Goal: Task Accomplishment & Management: Use online tool/utility

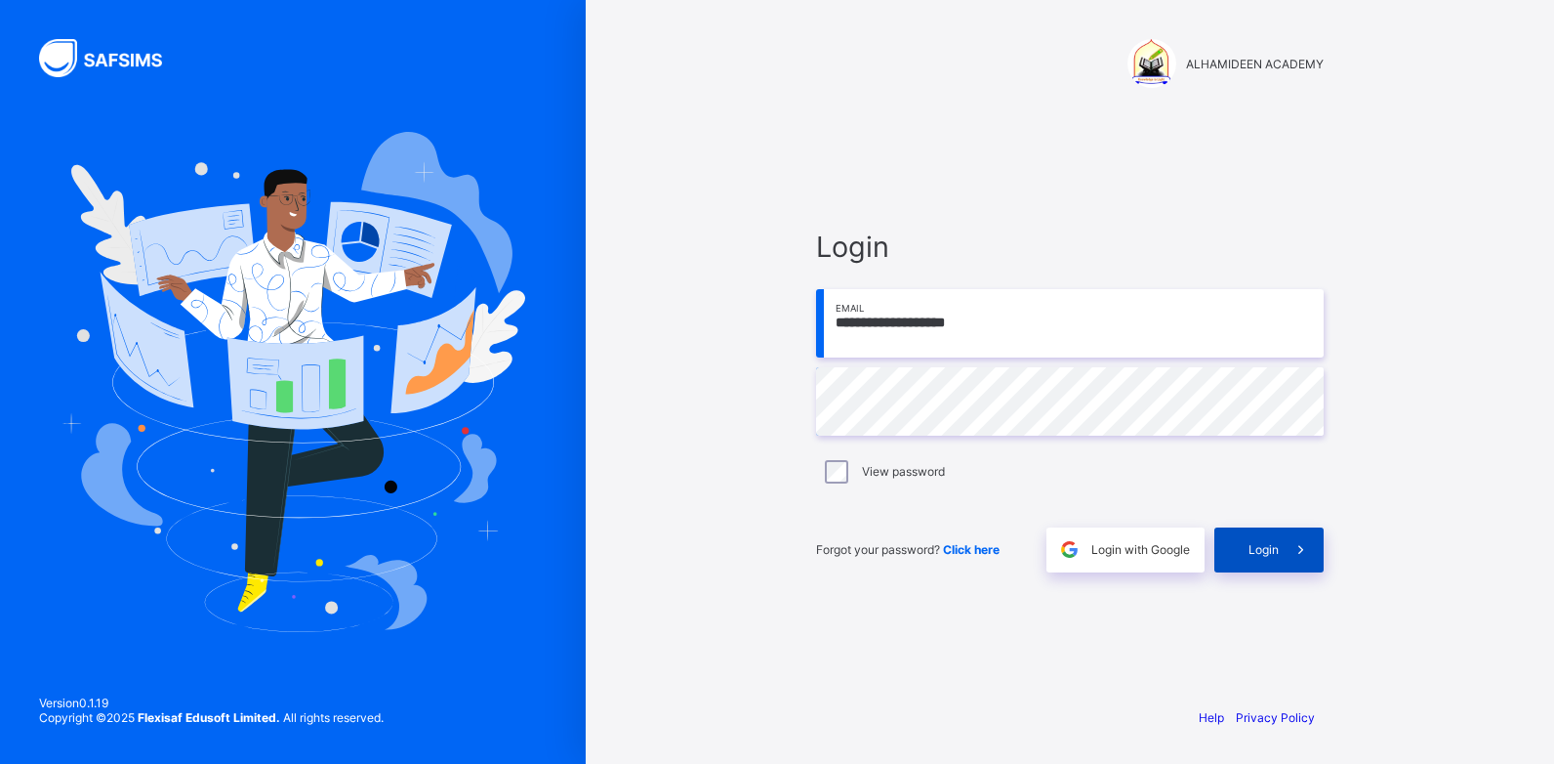
click at [1284, 535] on span at bounding box center [1301, 549] width 45 height 45
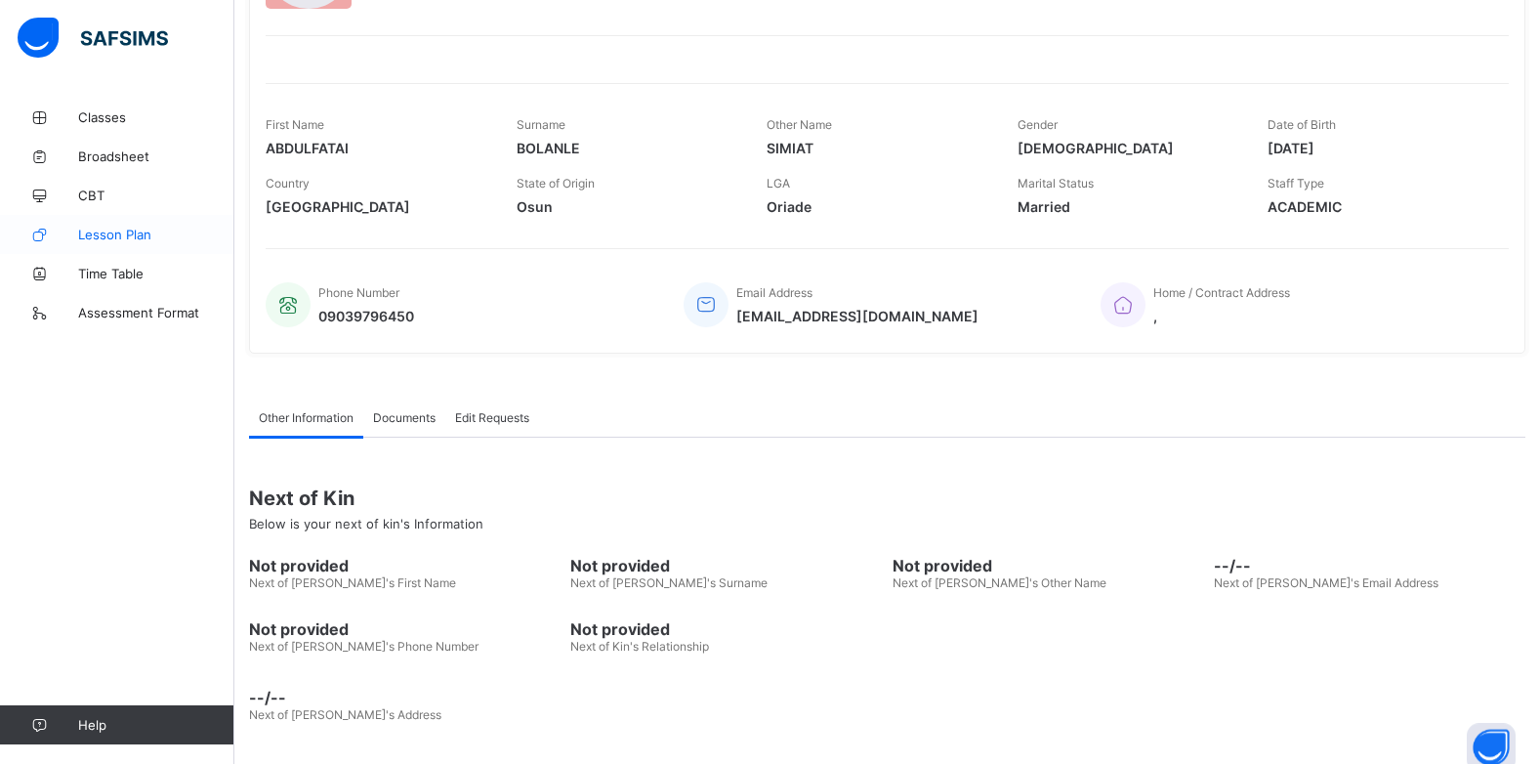
scroll to position [213, 0]
click at [145, 241] on link "Lesson Plan" at bounding box center [117, 234] width 234 height 39
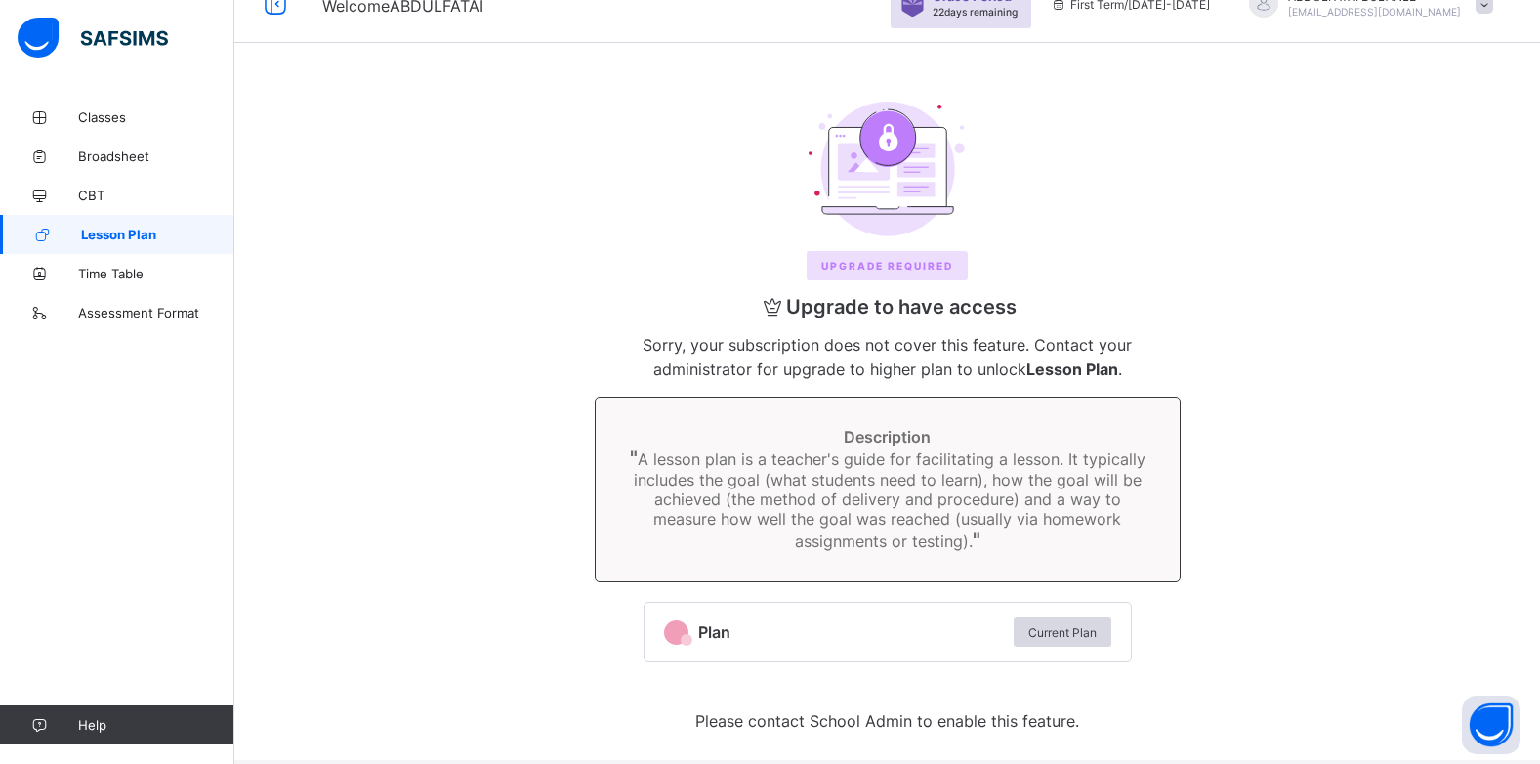
scroll to position [51, 0]
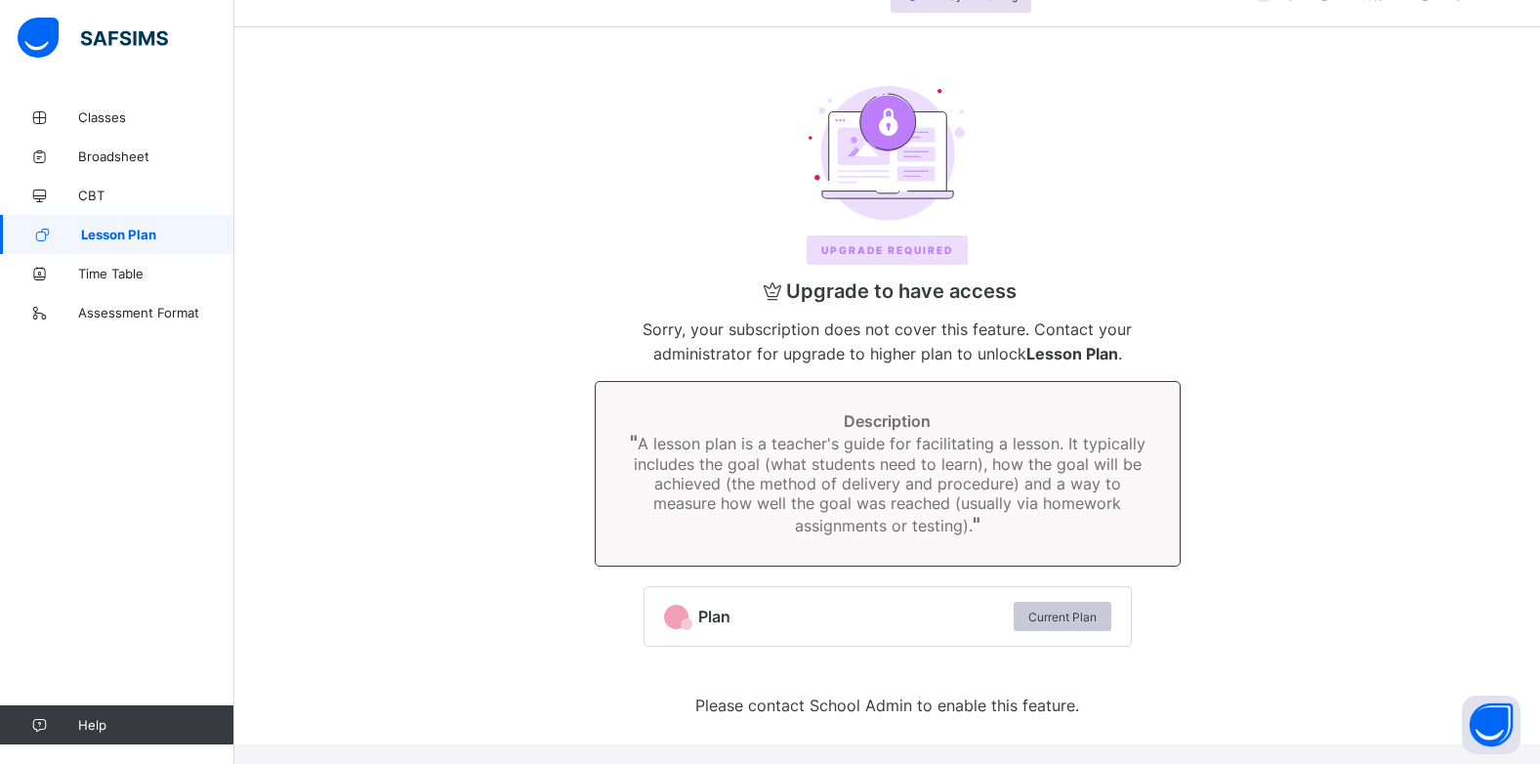
click at [1071, 614] on span "Current Plan" at bounding box center [1062, 616] width 68 height 15
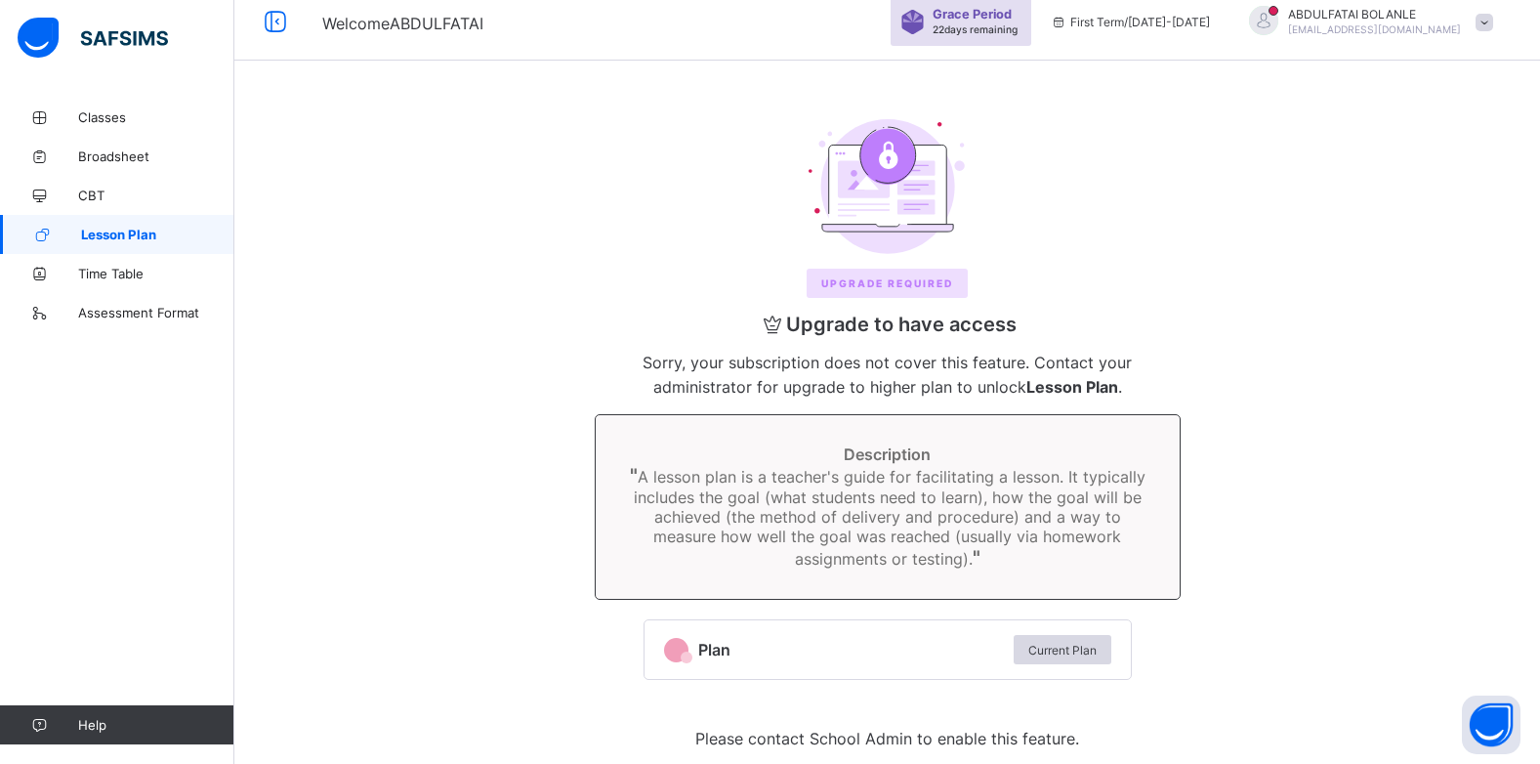
scroll to position [0, 0]
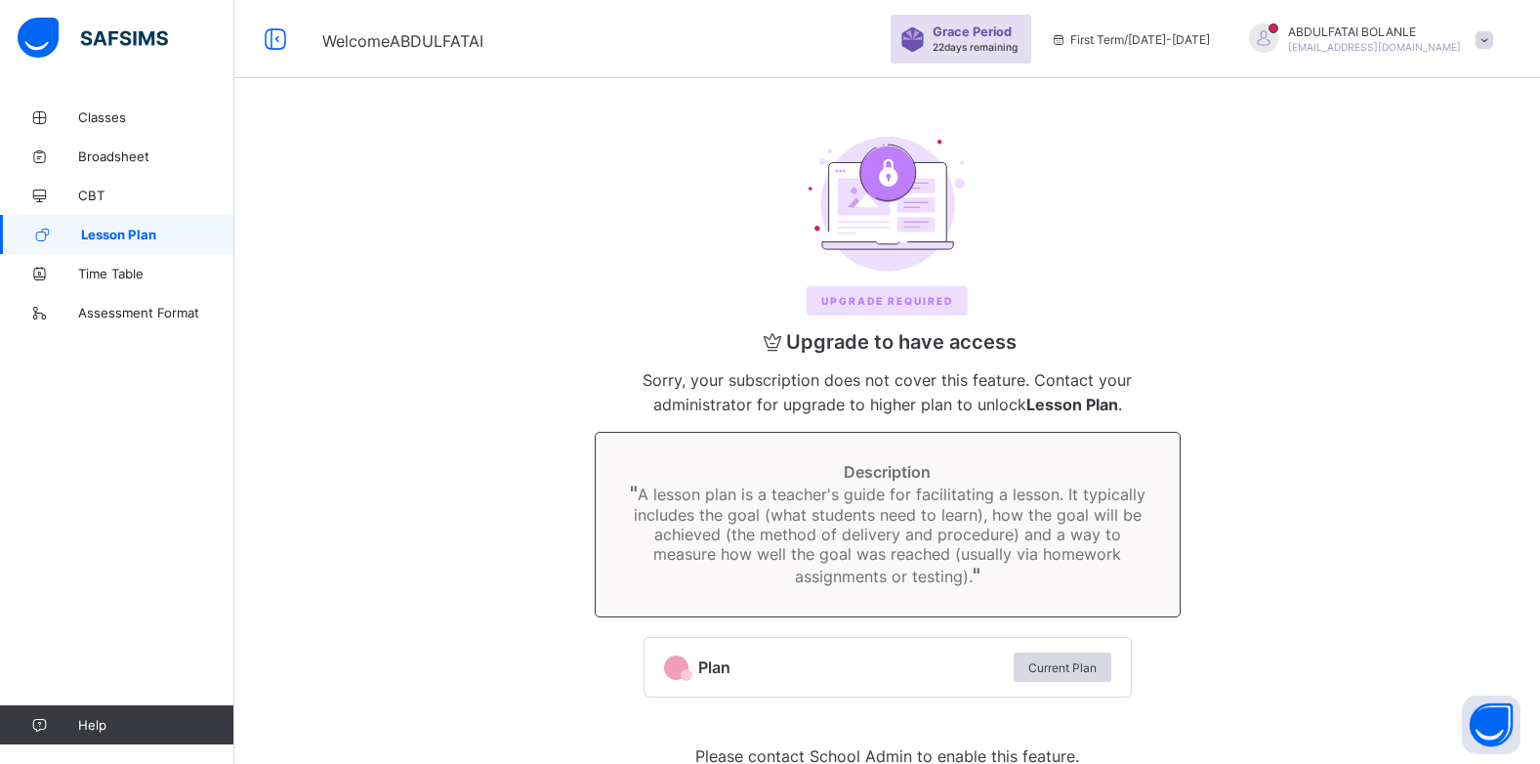
click at [1220, 47] on div "First Term / 2025-2026" at bounding box center [1130, 39] width 179 height 78
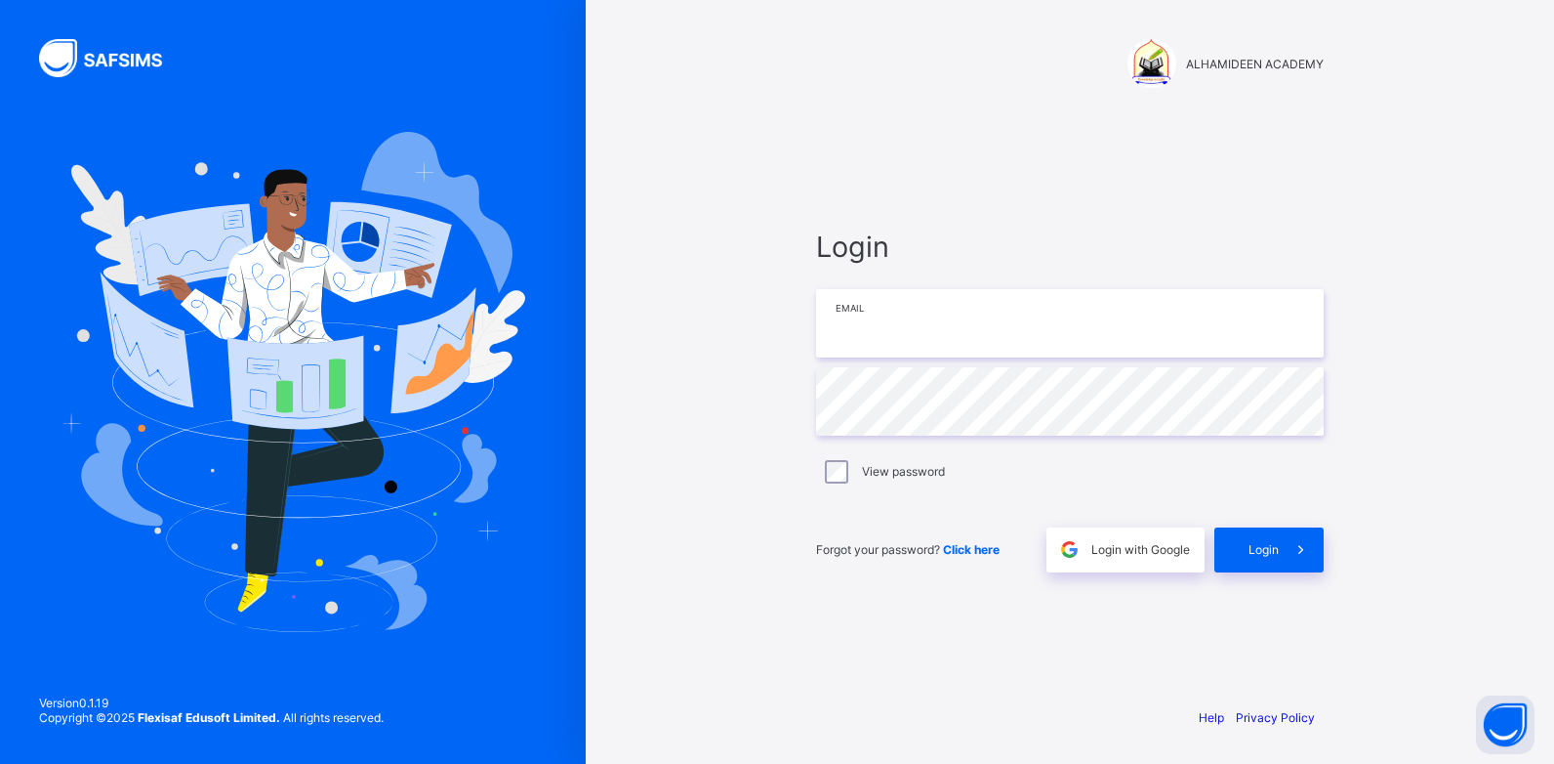
type input "**********"
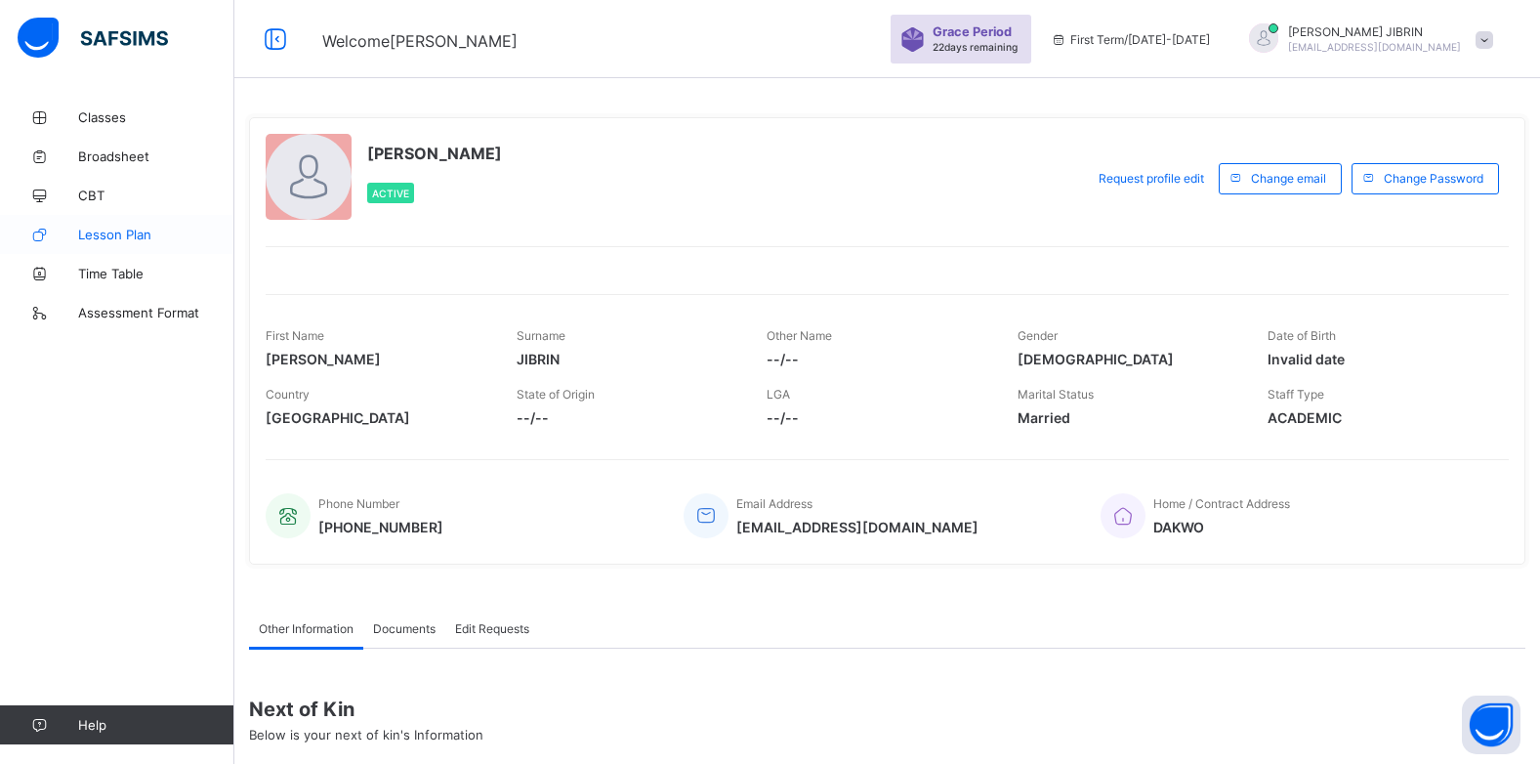
click at [84, 231] on span "Lesson Plan" at bounding box center [156, 235] width 156 height 16
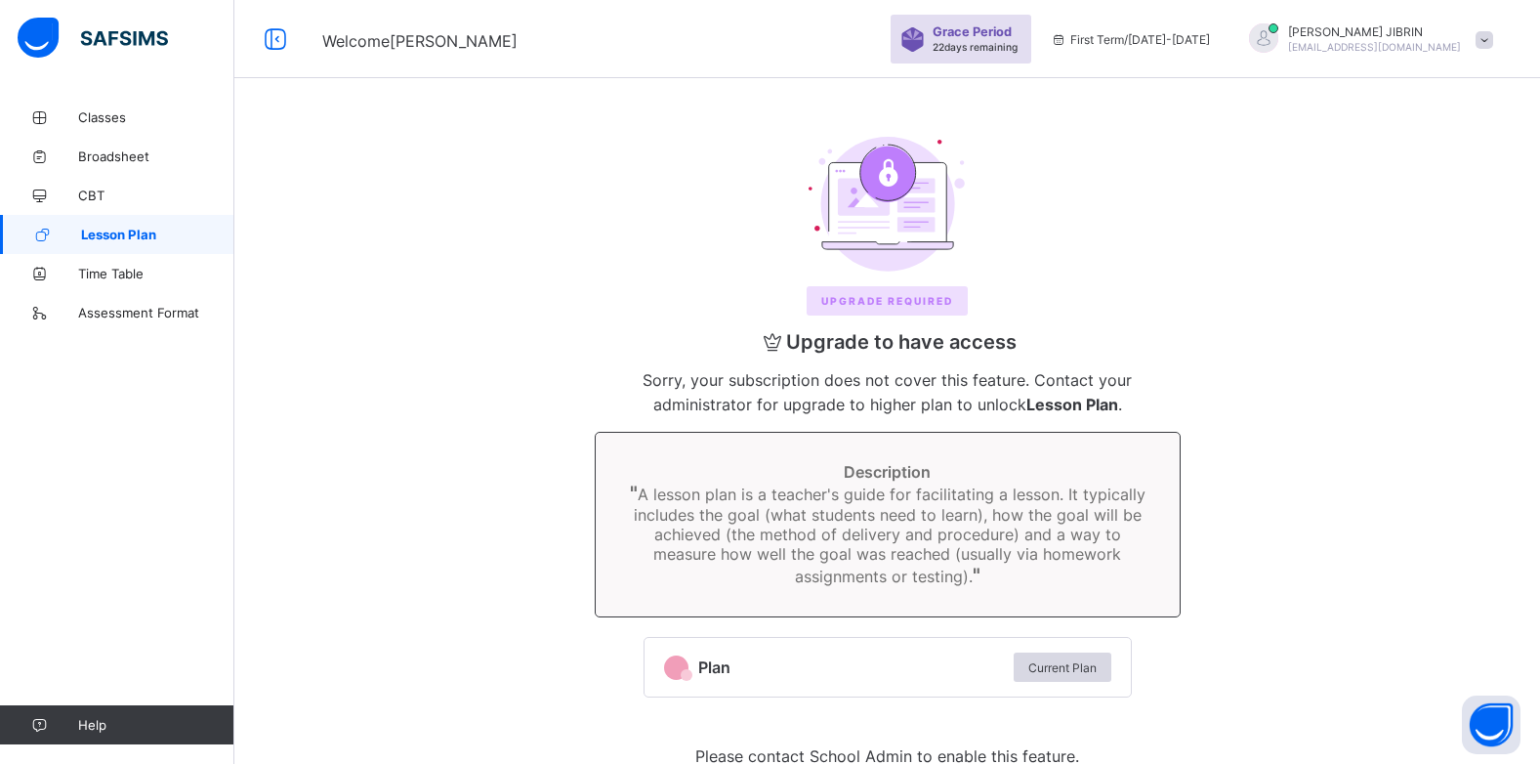
click at [100, 238] on span "Lesson Plan" at bounding box center [157, 235] width 153 height 16
click at [191, 241] on span "Lesson Plan" at bounding box center [157, 235] width 153 height 16
click at [189, 219] on link "Lesson Plan" at bounding box center [117, 234] width 234 height 39
click at [1115, 193] on div at bounding box center [886, 204] width 1227 height 135
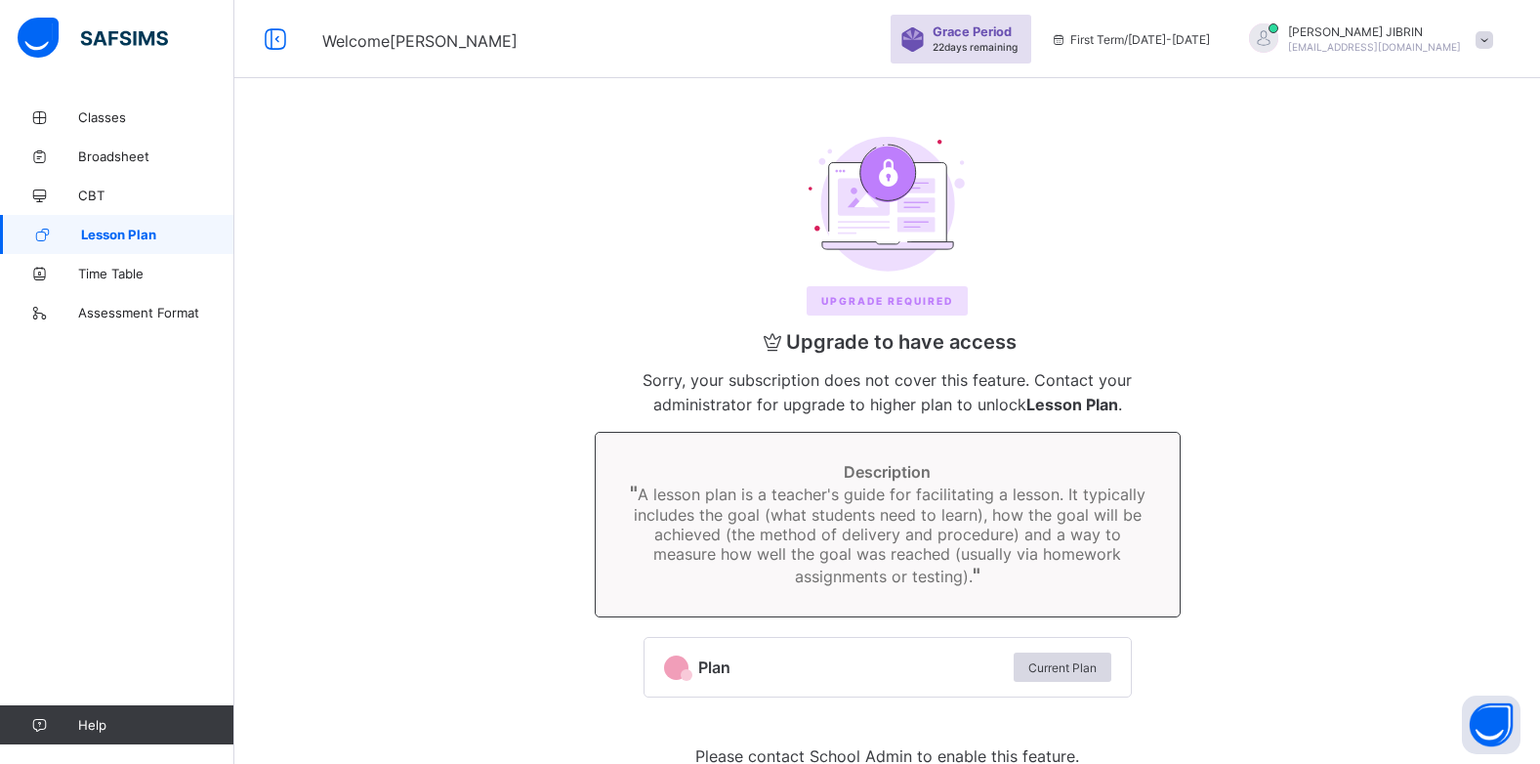
click at [781, 223] on div at bounding box center [886, 204] width 1227 height 135
click at [78, 126] on link "Classes" at bounding box center [117, 117] width 234 height 39
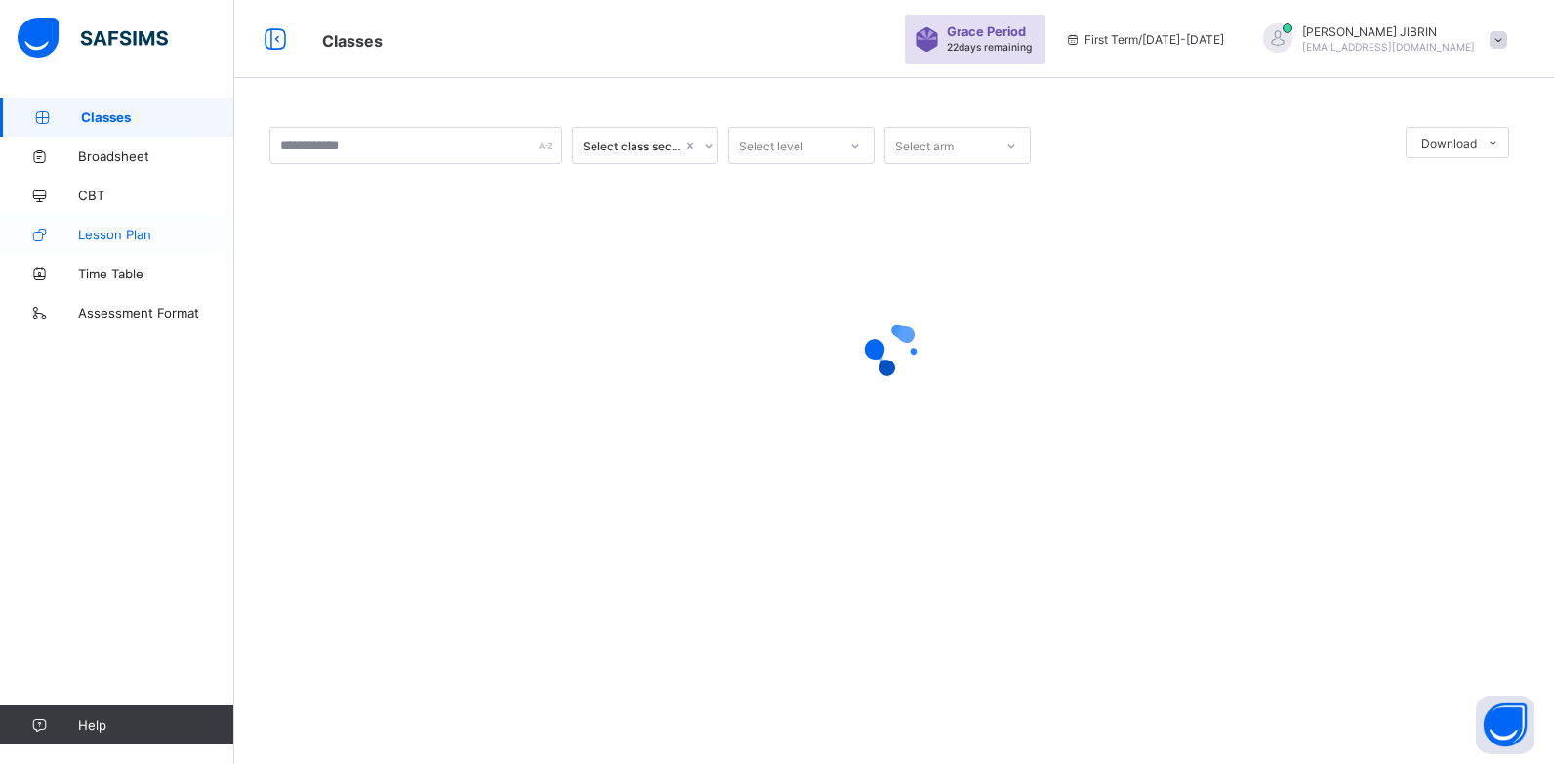
click at [103, 245] on link "Lesson Plan" at bounding box center [117, 234] width 234 height 39
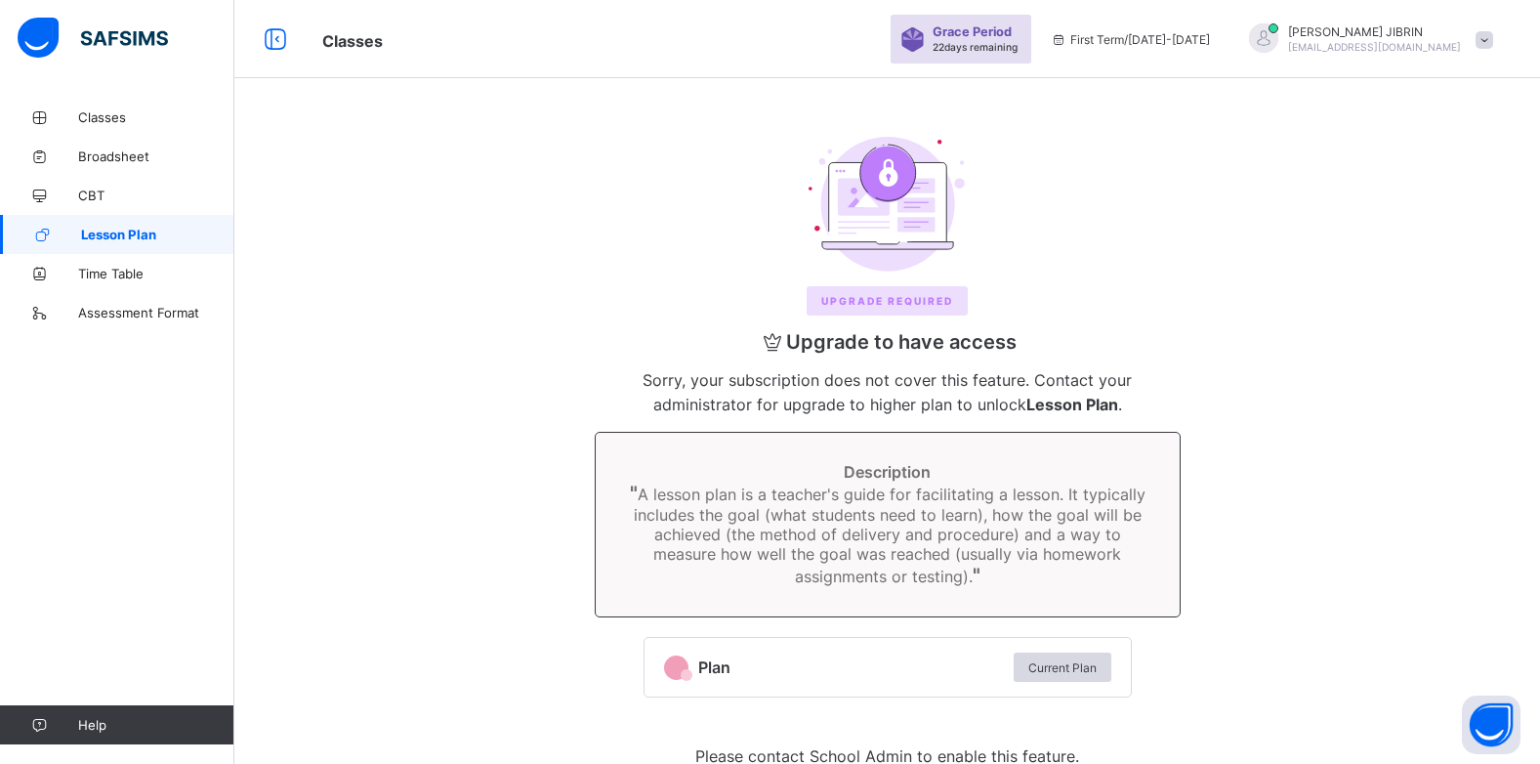
click at [1017, 50] on span "22 days remaining" at bounding box center [974, 47] width 85 height 12
click at [864, 202] on img at bounding box center [887, 204] width 158 height 135
click at [841, 305] on span "Upgrade REQUIRED" at bounding box center [887, 301] width 132 height 12
click at [681, 678] on div at bounding box center [676, 667] width 24 height 24
click at [1051, 657] on div "Current Plan" at bounding box center [1063, 666] width 98 height 29
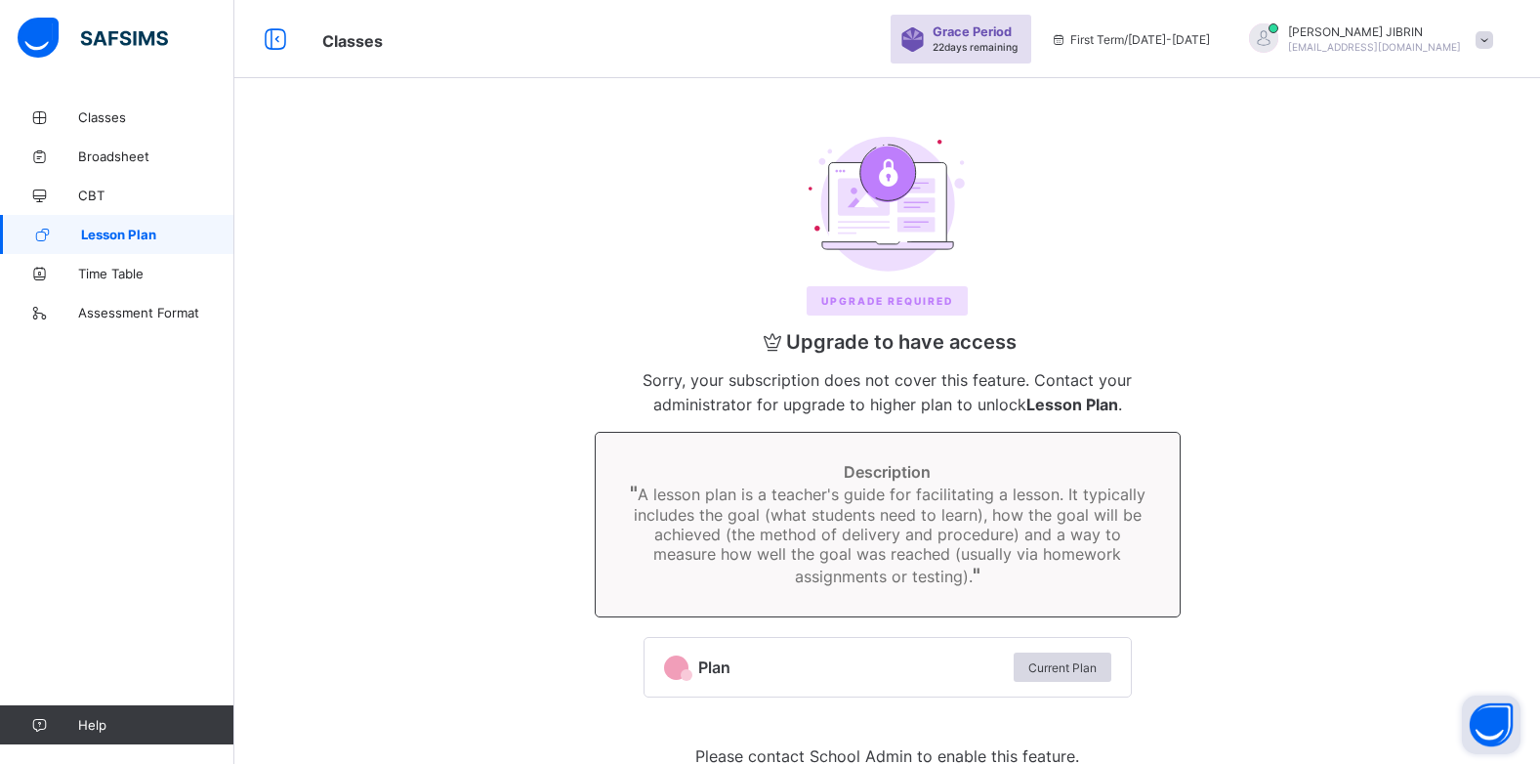
click at [1484, 704] on button "Open asap" at bounding box center [1491, 724] width 59 height 59
click at [77, 240] on icon at bounding box center [42, 235] width 78 height 15
click at [103, 250] on link "Lesson Plan" at bounding box center [117, 234] width 234 height 39
click at [103, 247] on link "Lesson Plan" at bounding box center [117, 234] width 234 height 39
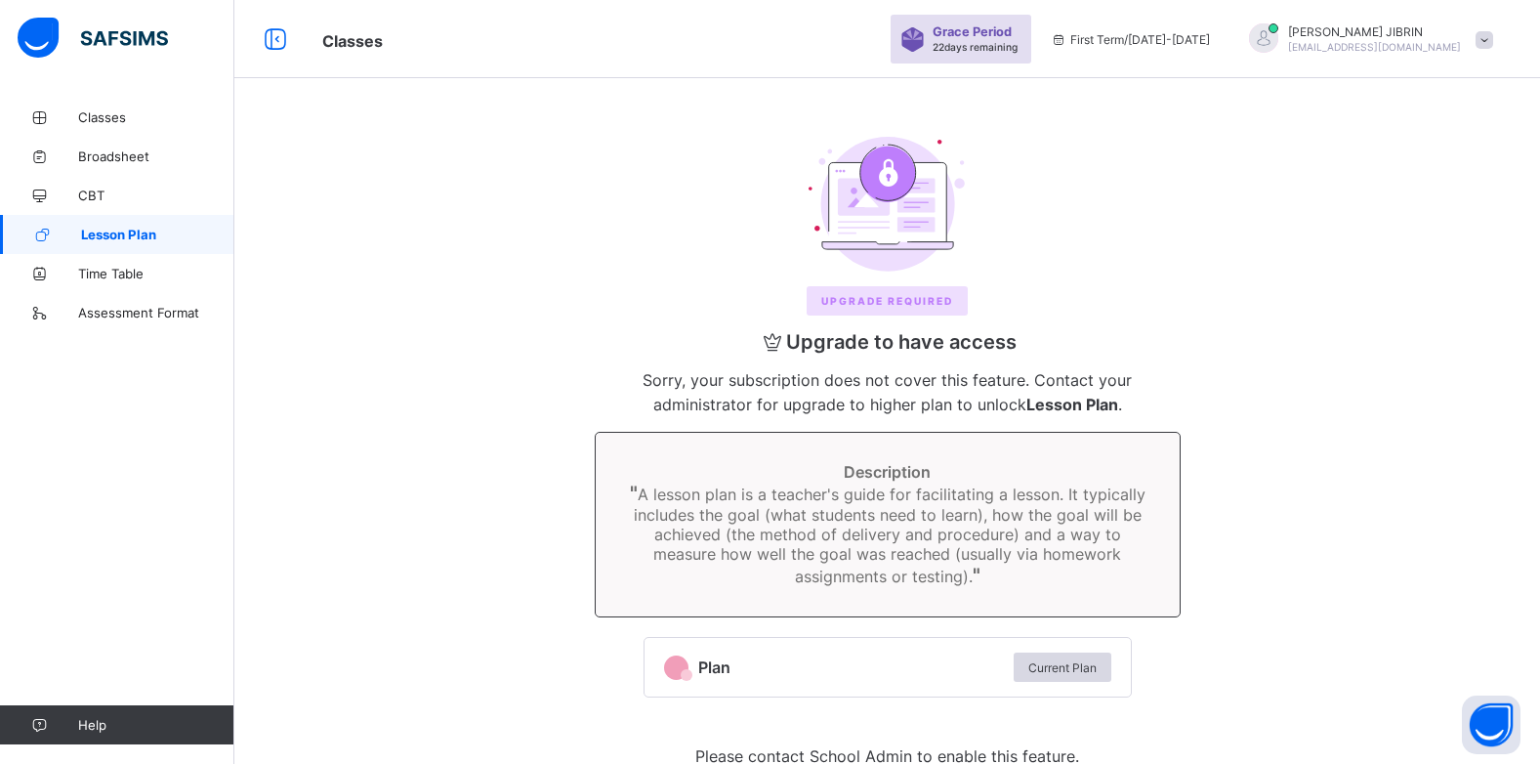
click at [146, 227] on link "Lesson Plan" at bounding box center [117, 234] width 234 height 39
click at [161, 228] on span "Lesson Plan" at bounding box center [157, 235] width 153 height 16
click at [163, 228] on span "Lesson Plan" at bounding box center [157, 235] width 153 height 16
click at [164, 239] on span "Lesson Plan" at bounding box center [157, 235] width 153 height 16
click at [168, 239] on span "Lesson Plan" at bounding box center [157, 235] width 153 height 16
